Goal: Task Accomplishment & Management: Manage account settings

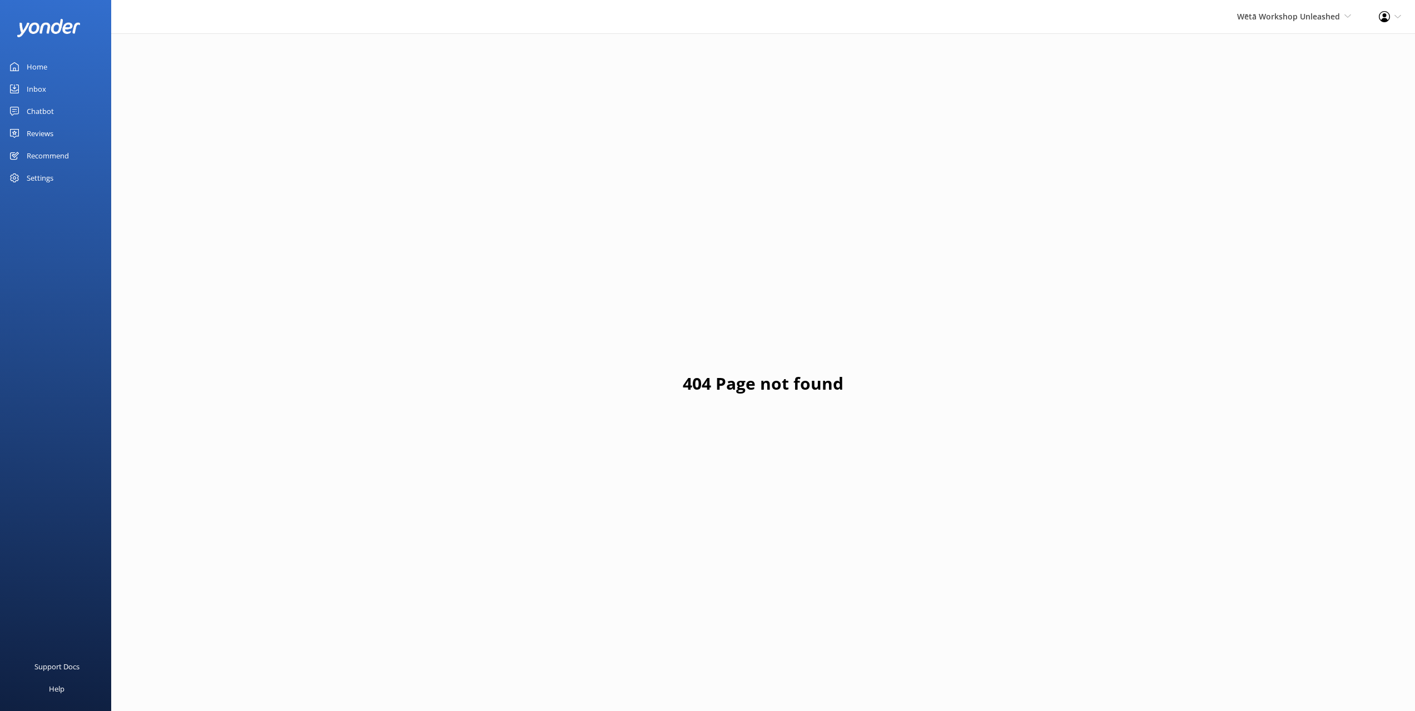
click at [47, 135] on div "Reviews" at bounding box center [40, 133] width 27 height 22
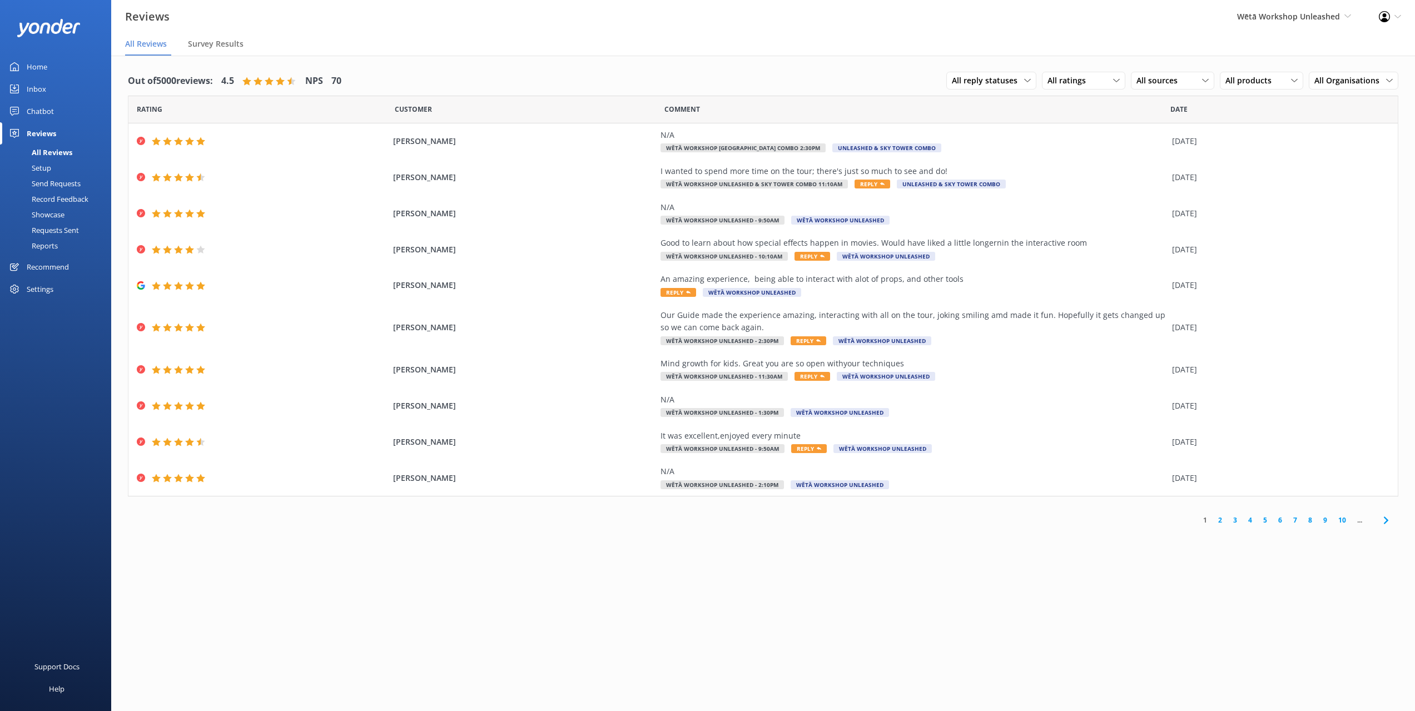
click at [1221, 524] on link "2" at bounding box center [1219, 520] width 15 height 11
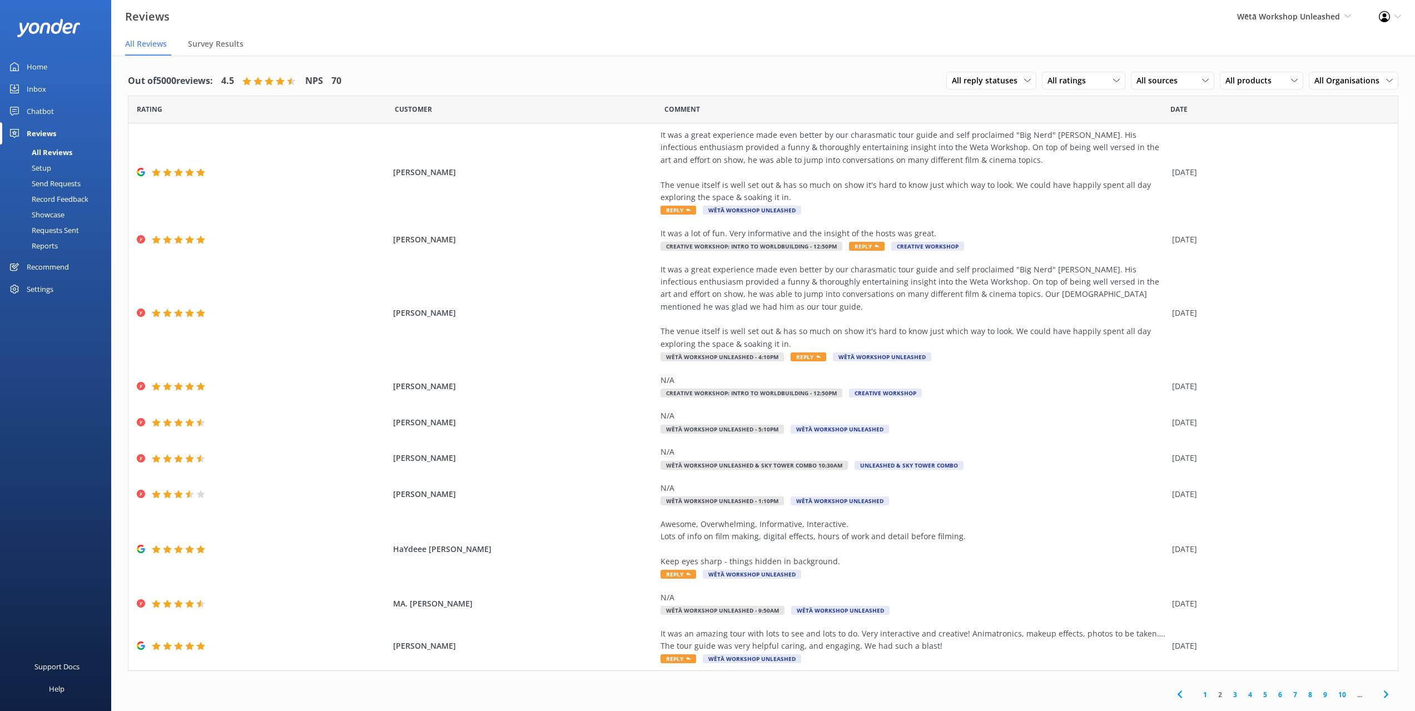
click at [1232, 695] on link "3" at bounding box center [1234, 694] width 15 height 11
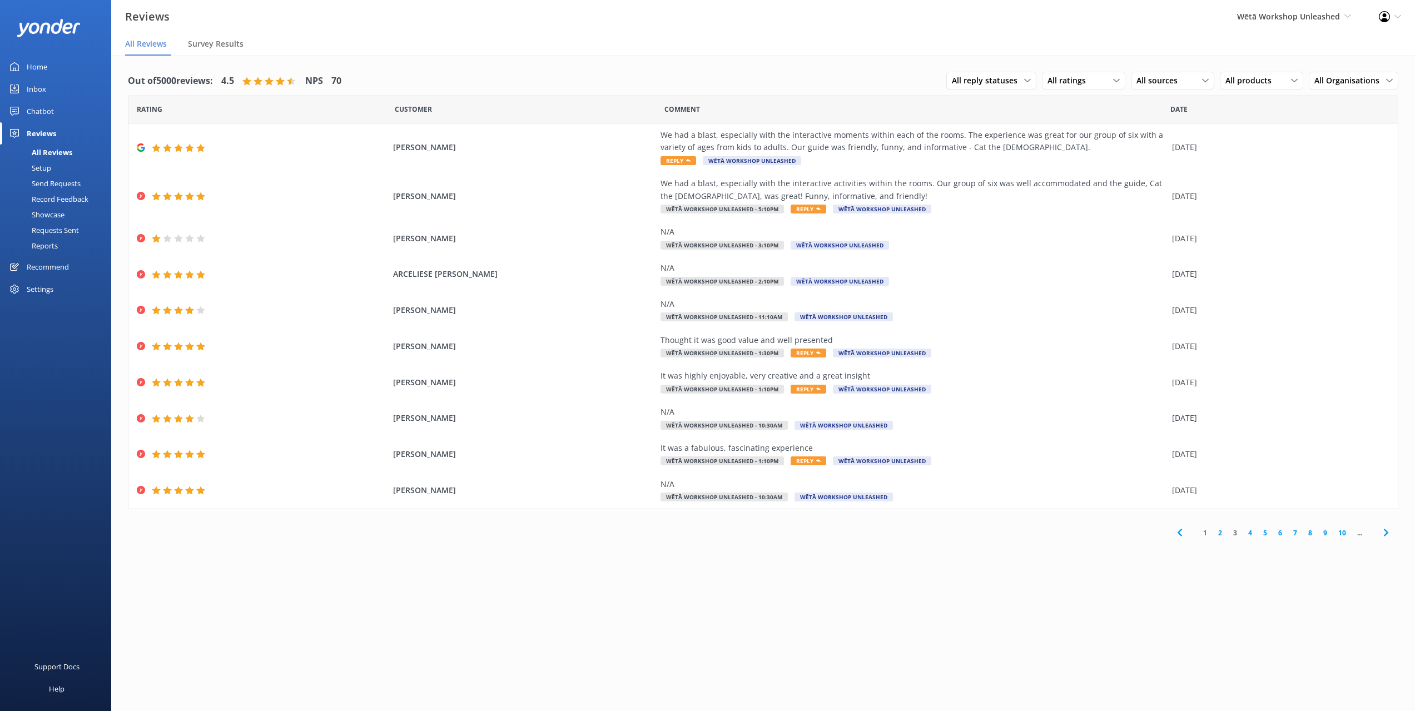
click at [1217, 534] on link "2" at bounding box center [1219, 533] width 15 height 11
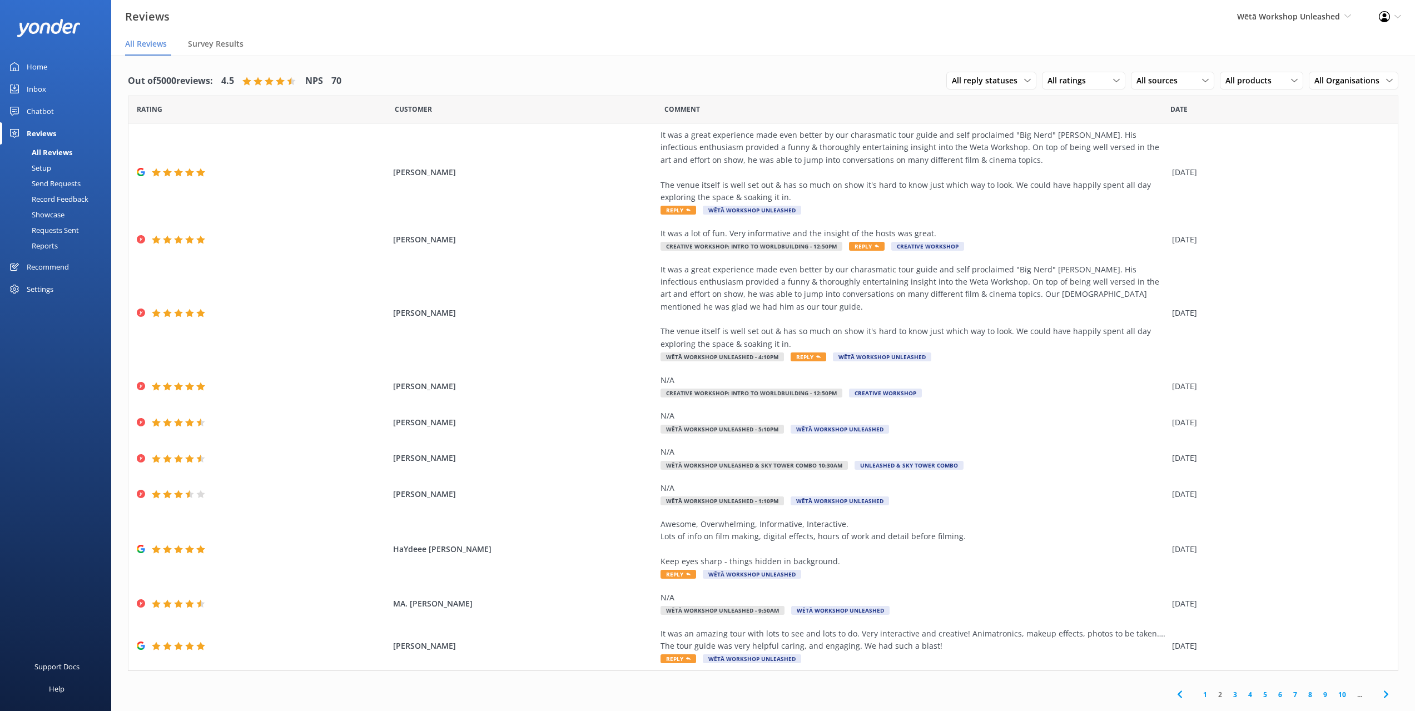
click at [1205, 699] on link "1" at bounding box center [1204, 694] width 15 height 11
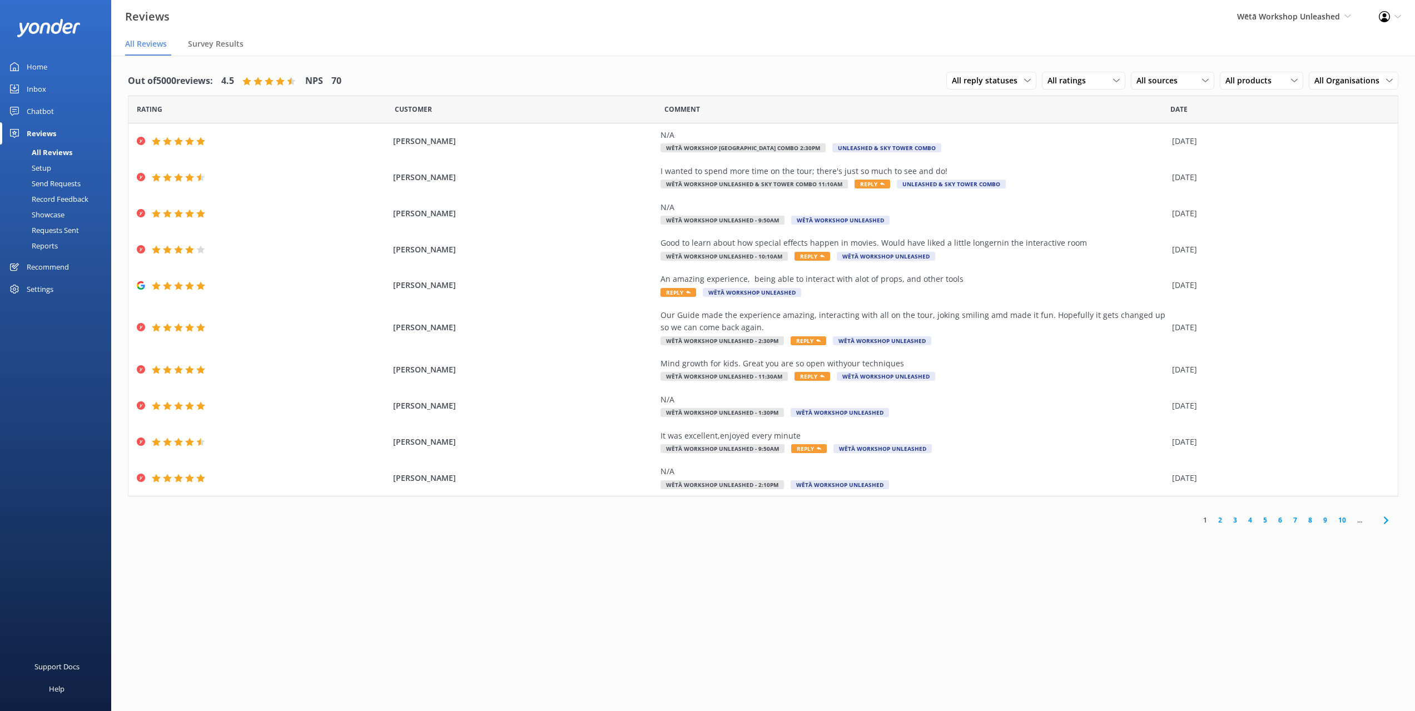
click at [1220, 519] on link "2" at bounding box center [1219, 520] width 15 height 11
